Goal: Transaction & Acquisition: Purchase product/service

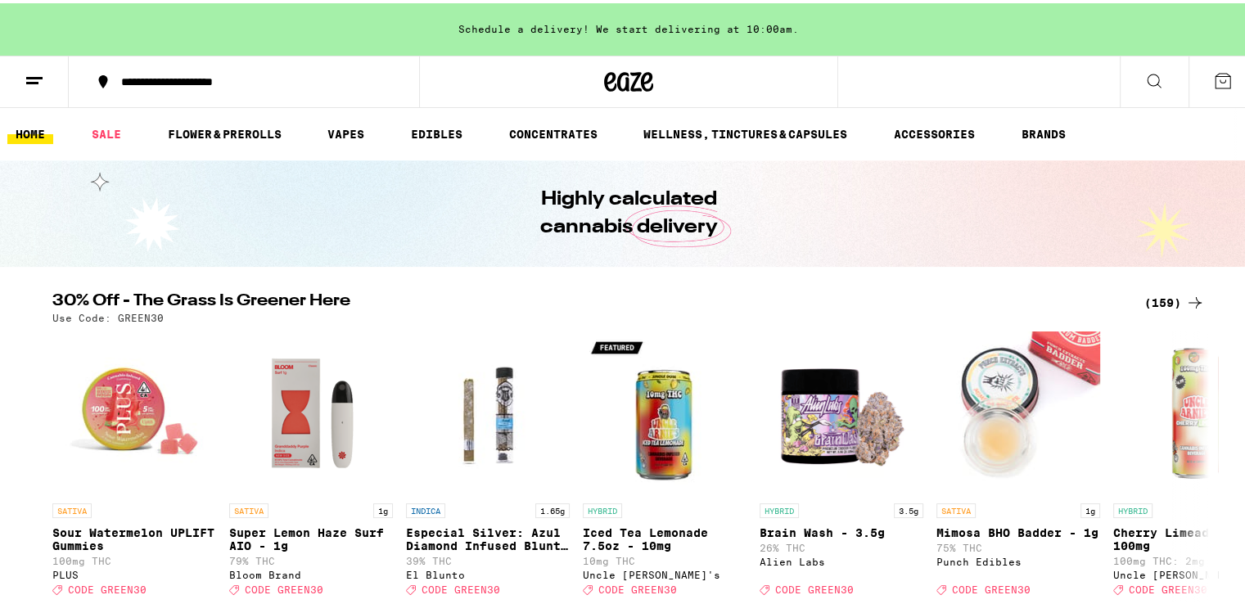
click at [1152, 295] on div "(159)" at bounding box center [1175, 300] width 61 height 20
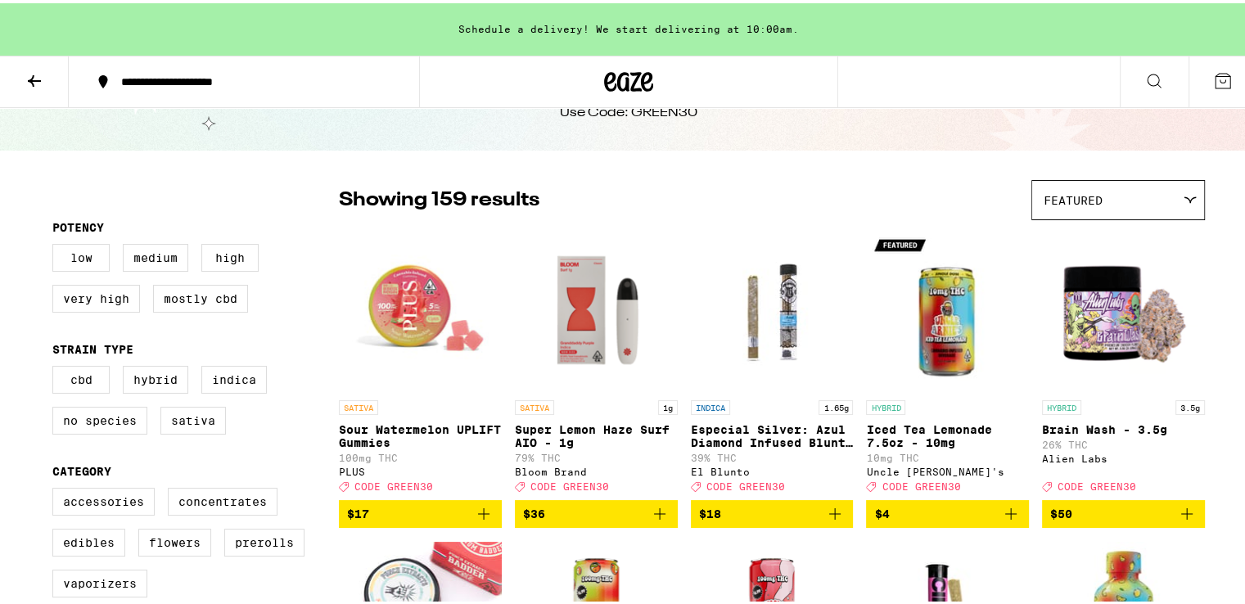
scroll to position [164, 0]
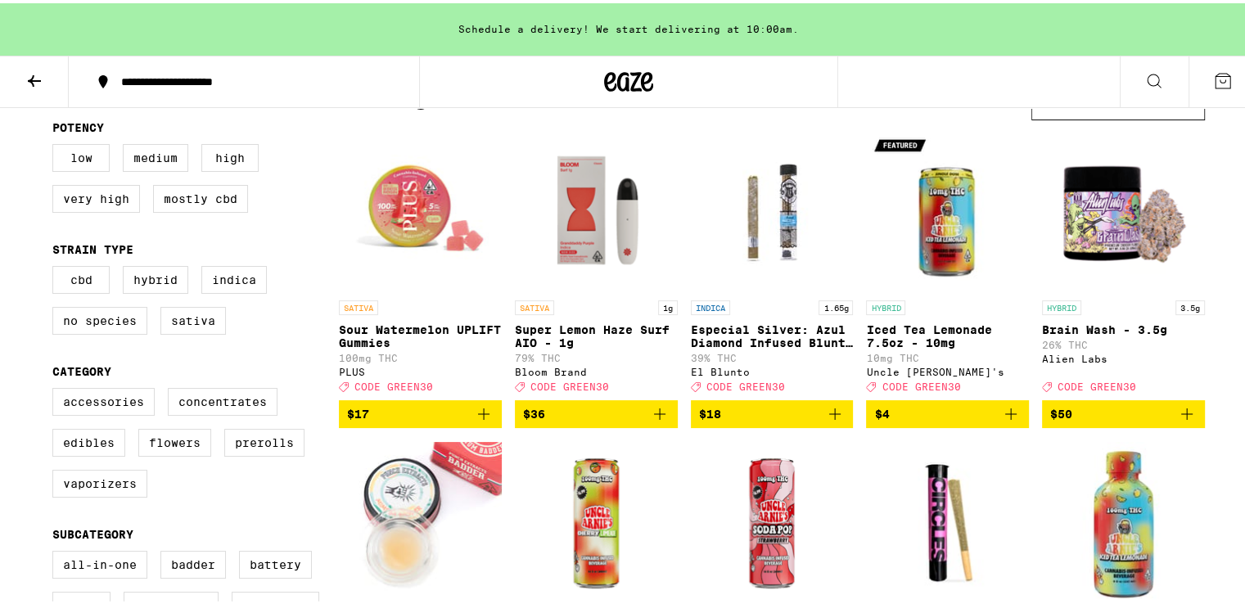
click at [447, 421] on span "$17" at bounding box center [420, 411] width 147 height 20
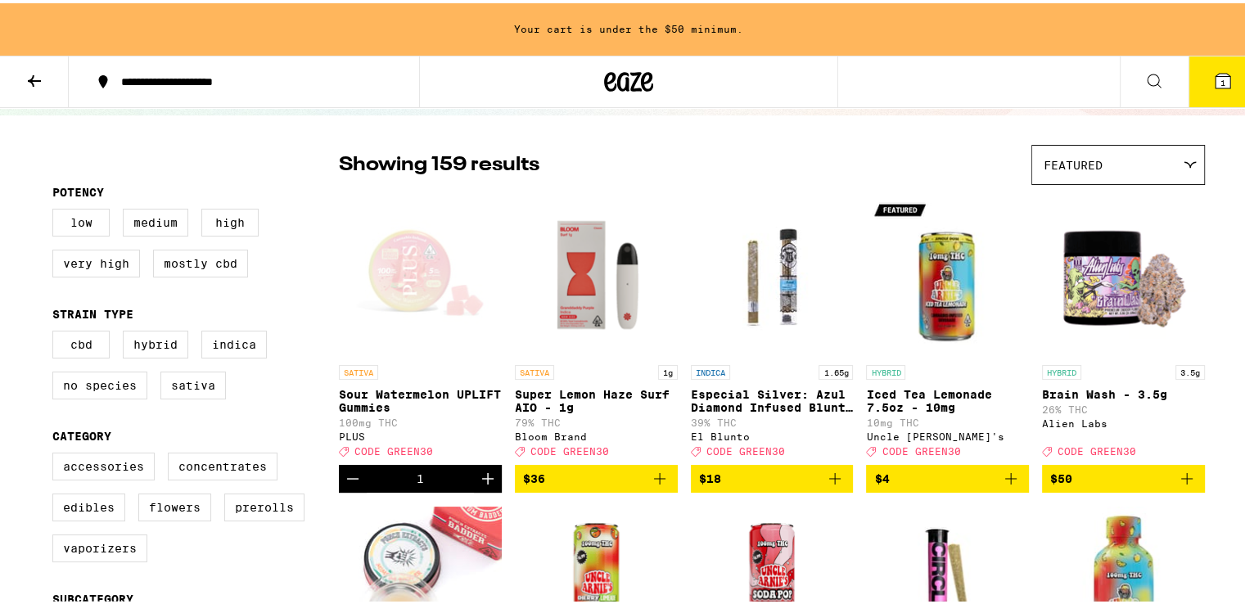
scroll to position [0, 0]
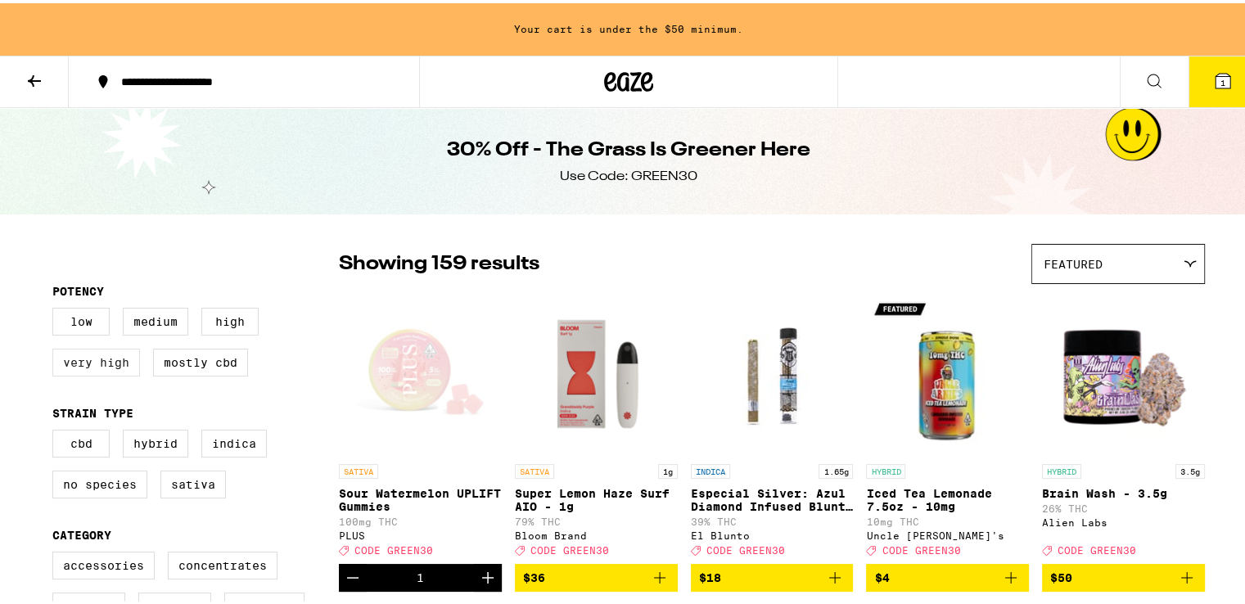
click at [120, 356] on label "Very High" at bounding box center [96, 360] width 88 height 28
click at [56, 308] on input "Very High" at bounding box center [56, 307] width 1 height 1
checkbox input "true"
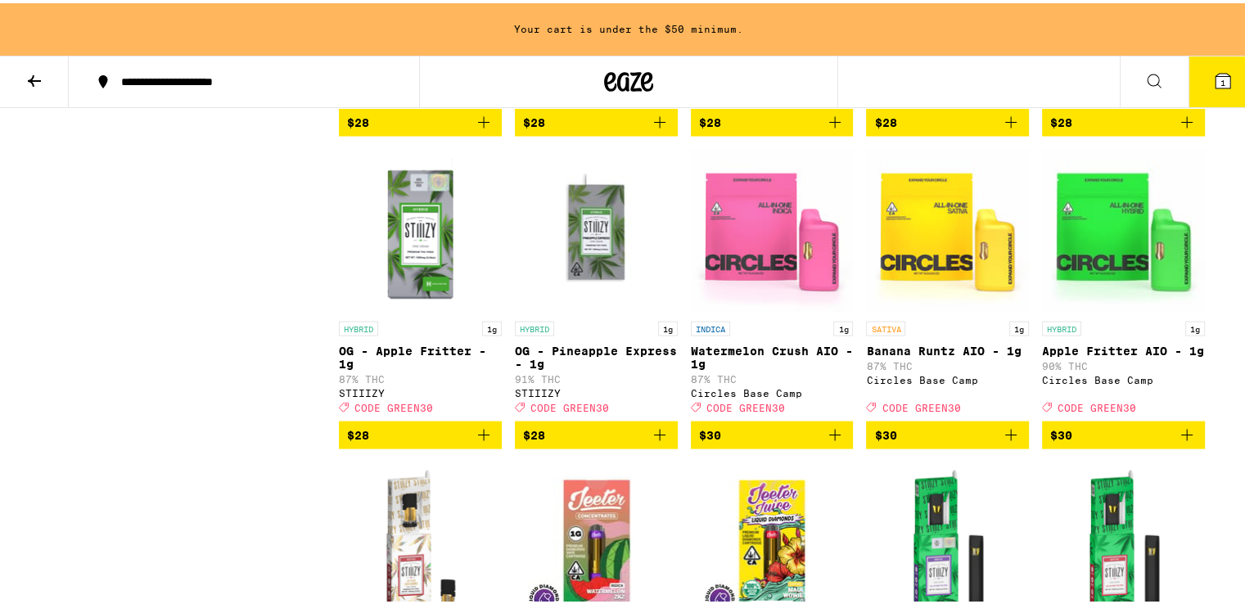
scroll to position [3275, 0]
